Goal: Task Accomplishment & Management: Manage account settings

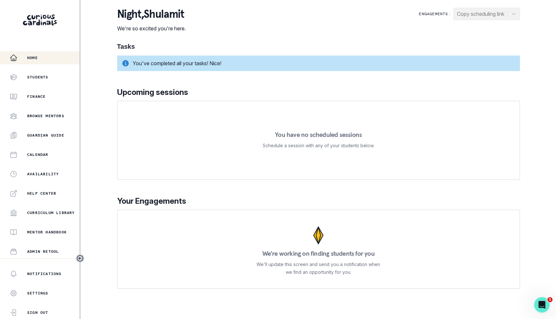
scroll to position [77, 0]
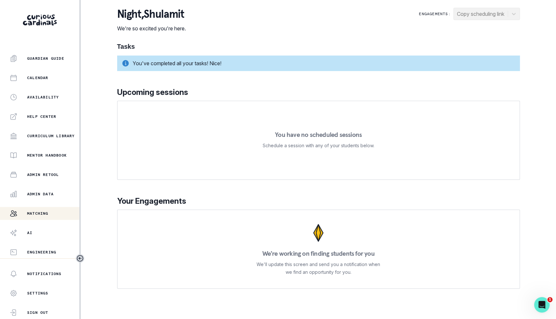
click at [56, 211] on div "Matching" at bounding box center [45, 214] width 70 height 8
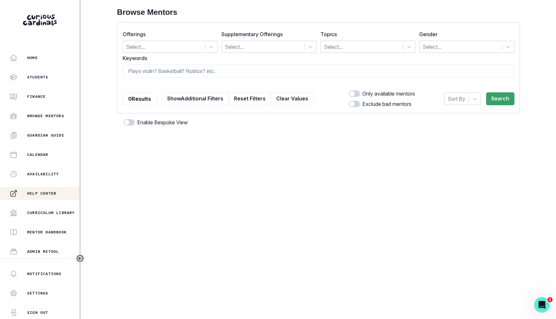
scroll to position [77, 0]
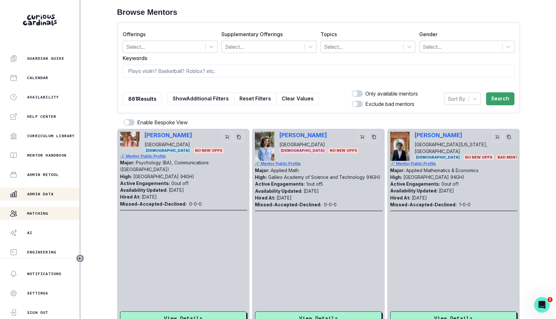
click at [51, 189] on button "Admin Data" at bounding box center [39, 194] width 79 height 13
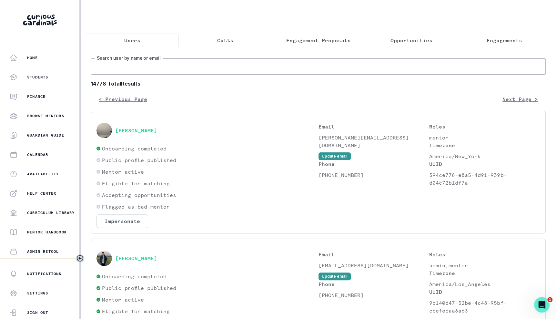
click at [192, 61] on input "Search user by name or email" at bounding box center [318, 66] width 455 height 16
paste input "[PERSON_NAME] <[EMAIL_ADDRESS][DOMAIN_NAME]>"
type input "[PERSON_NAME] <[EMAIL_ADDRESS][DOMAIN_NAME]>"
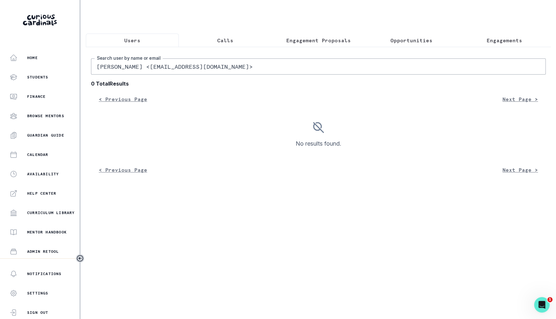
drag, startPoint x: 148, startPoint y: 67, endPoint x: 326, endPoint y: 67, distance: 177.6
click at [326, 67] on input "[PERSON_NAME] <[EMAIL_ADDRESS][DOMAIN_NAME]>" at bounding box center [318, 66] width 455 height 16
type input "[PERSON_NAME]"
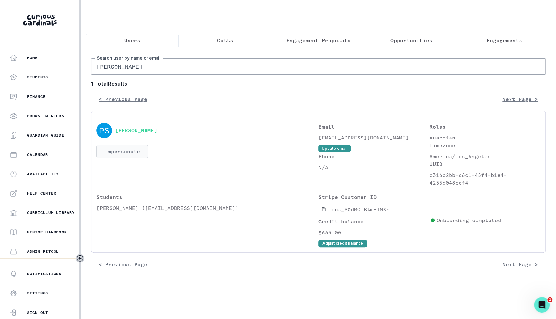
click at [133, 149] on button "Impersonate" at bounding box center [123, 152] width 52 height 14
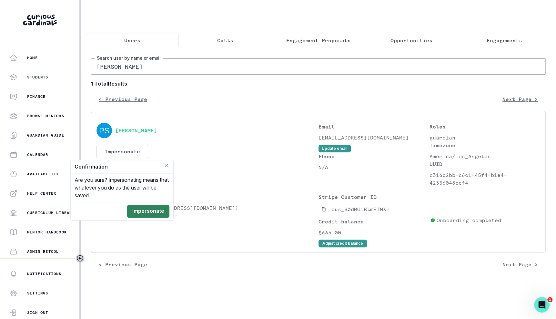
click at [151, 213] on button "Impersonate" at bounding box center [148, 211] width 42 height 13
